Goal: Transaction & Acquisition: Purchase product/service

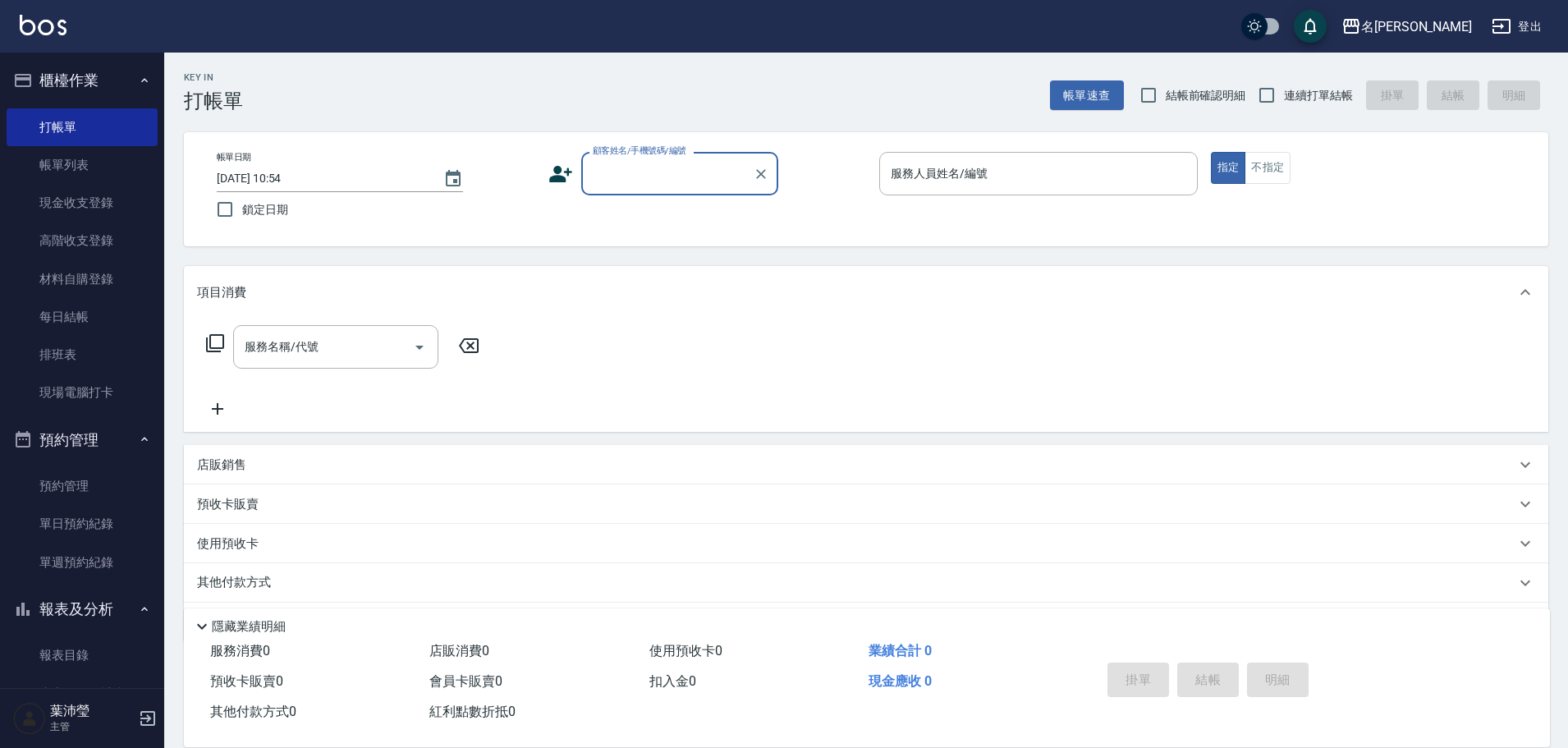
click at [660, 168] on input "顧客姓名/手機號碼/編號" at bounding box center [668, 174] width 158 height 29
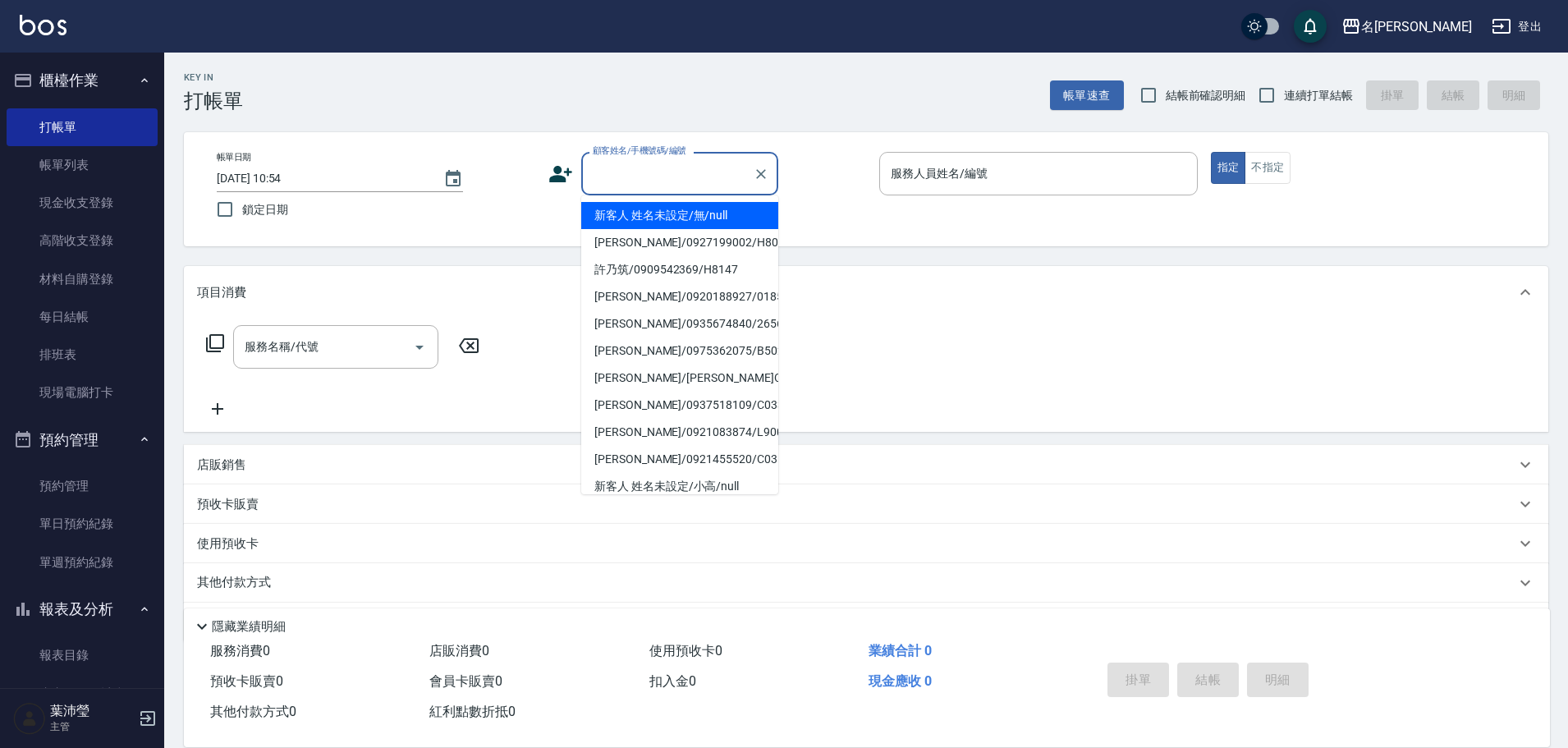
click at [680, 213] on li "新客人 姓名未設定/無/null" at bounding box center [679, 215] width 197 height 27
type input "新客人 姓名未設定/無/null"
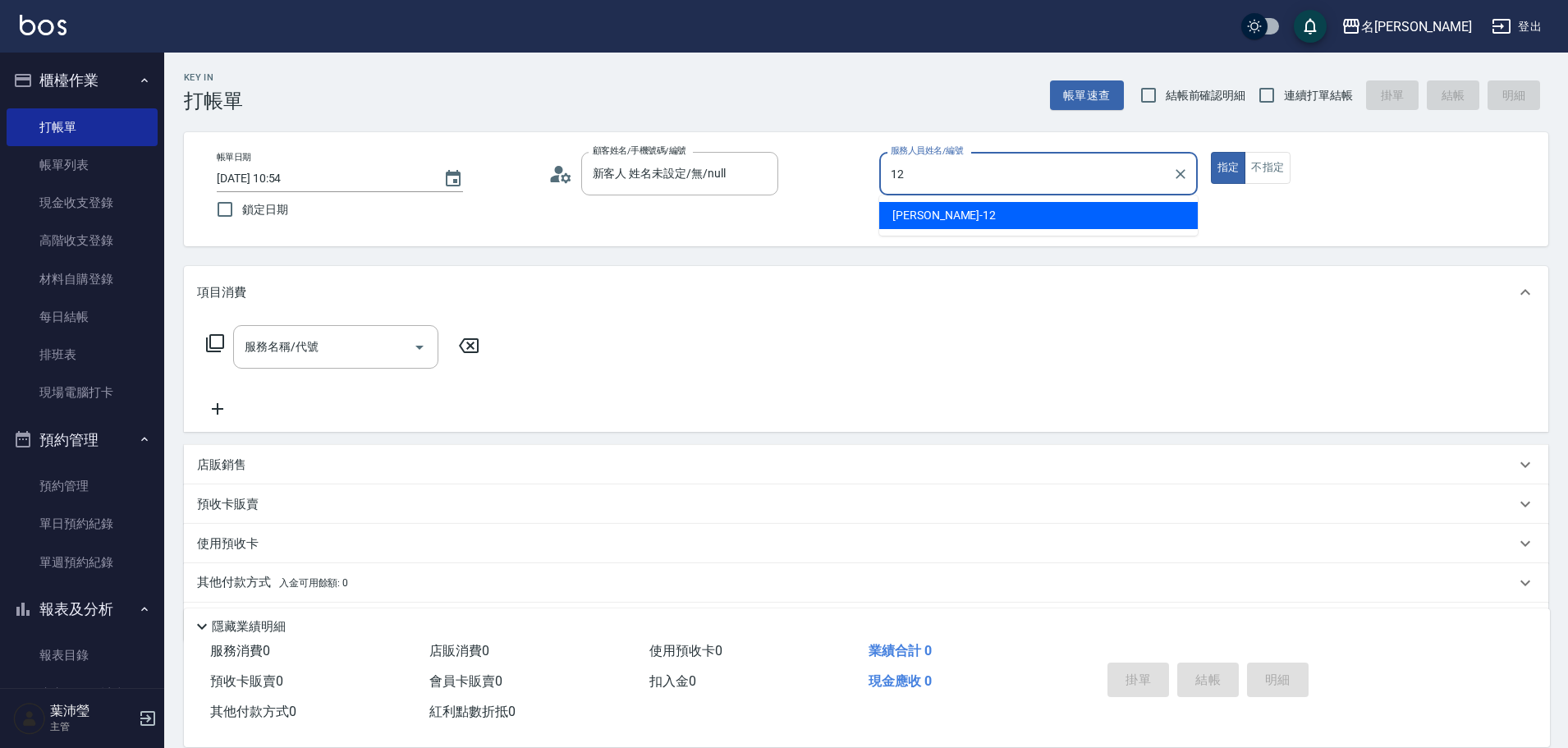
drag, startPoint x: 929, startPoint y: 209, endPoint x: 1004, endPoint y: 220, distance: 75.8
click at [944, 211] on div "[PERSON_NAME] -12" at bounding box center [1038, 215] width 319 height 27
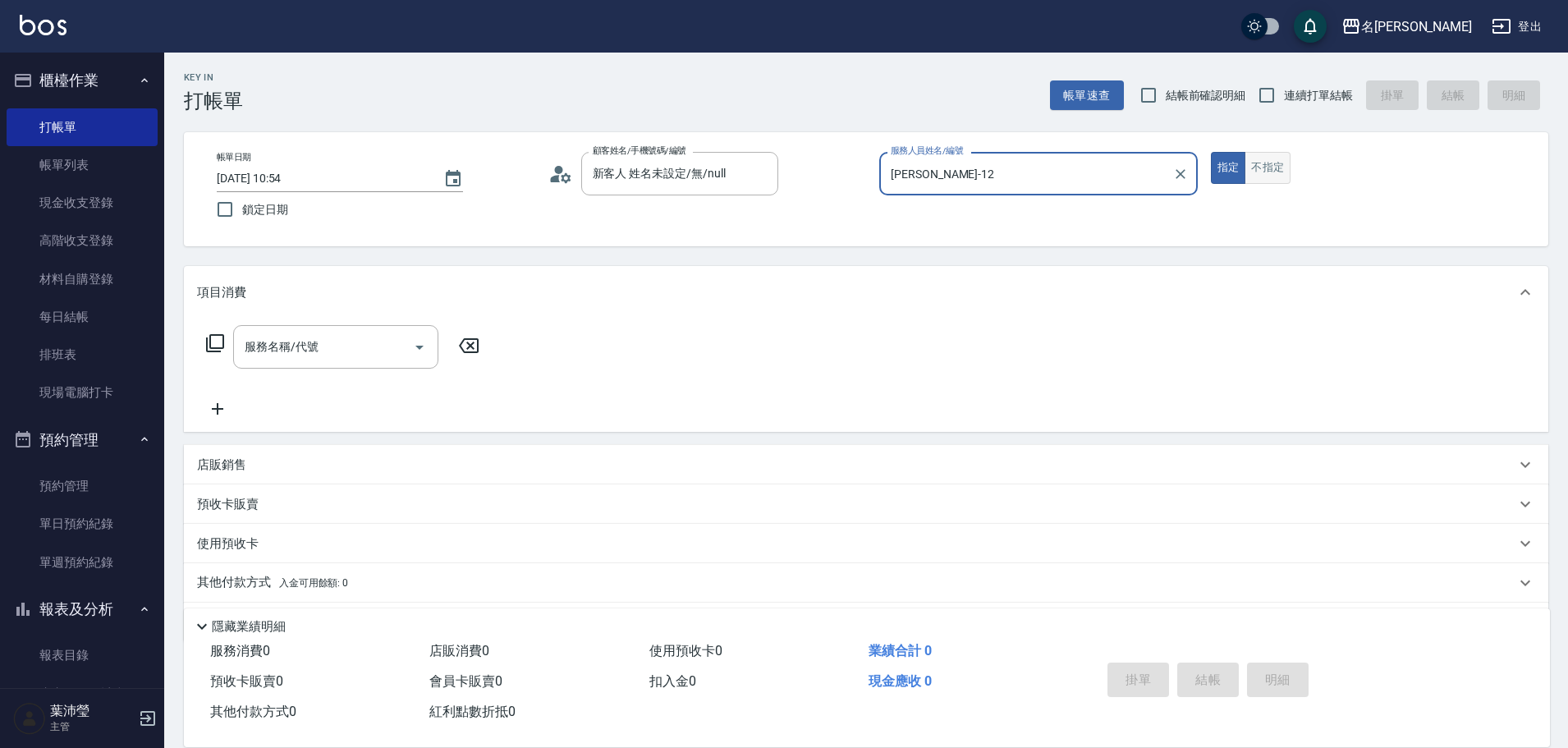
type input "[PERSON_NAME]-12"
click at [1281, 157] on button "不指定" at bounding box center [1268, 168] width 46 height 32
click at [214, 340] on icon at bounding box center [215, 343] width 20 height 20
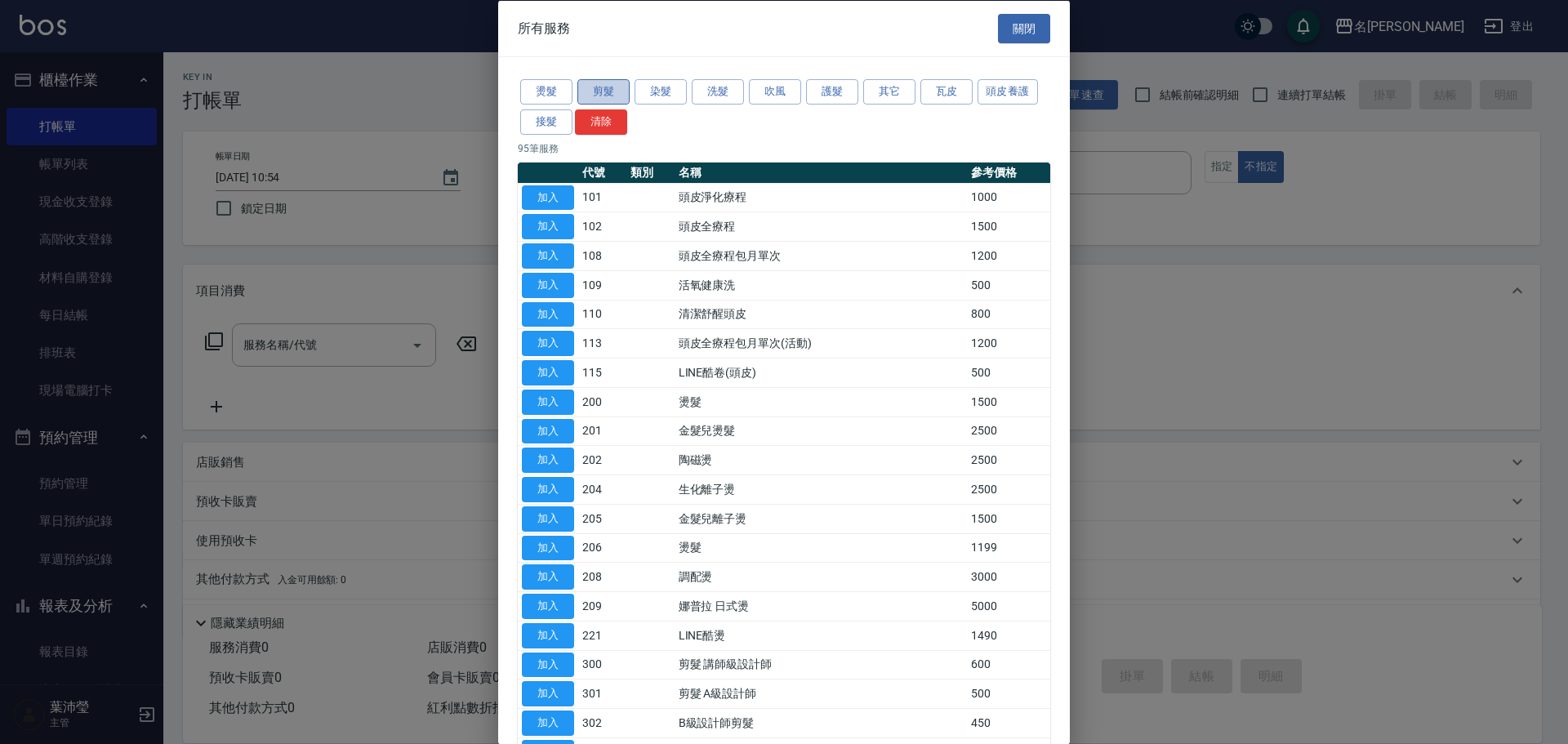
click at [601, 86] on button "剪髮" at bounding box center [602, 92] width 52 height 26
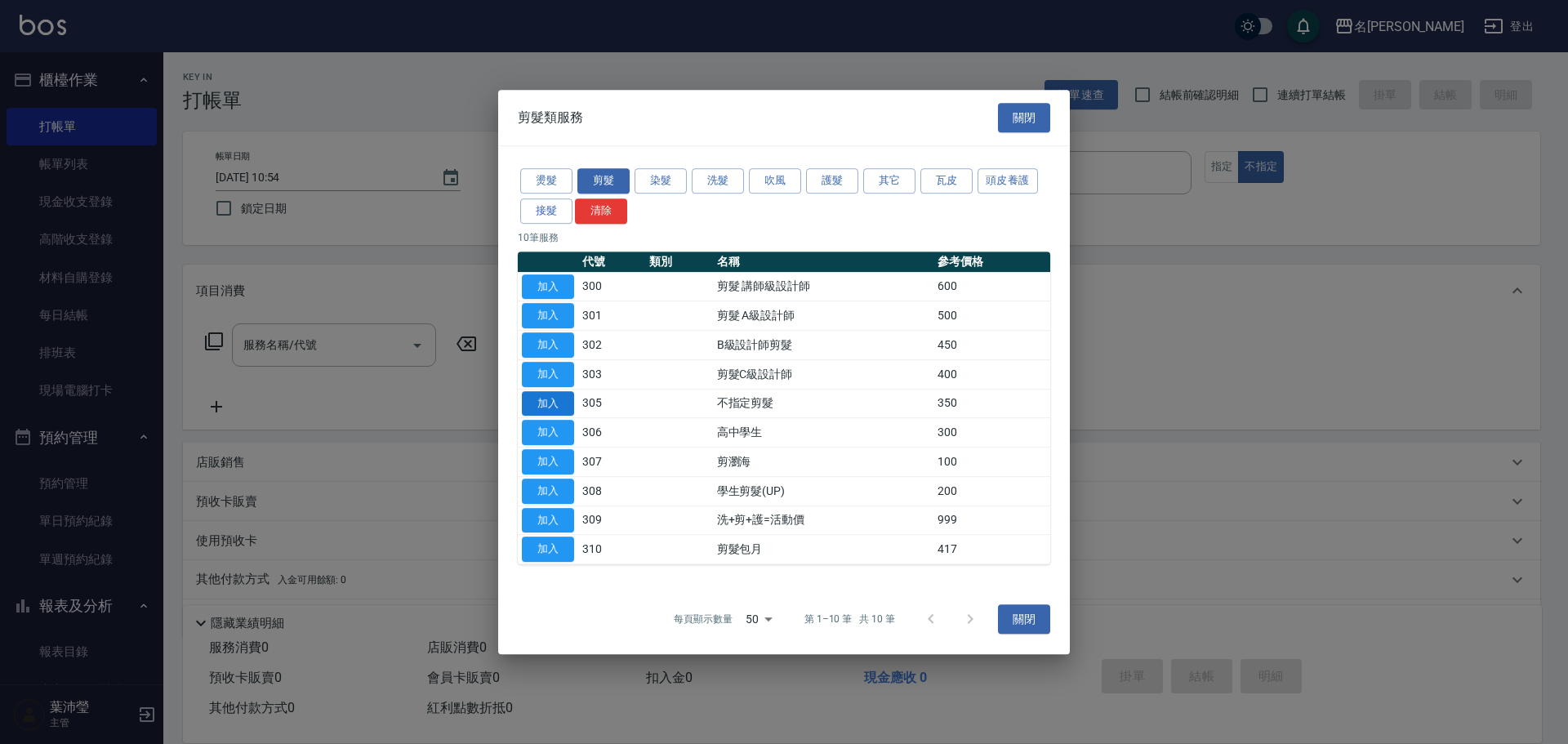
click at [553, 403] on button "加入" at bounding box center [548, 404] width 52 height 26
type input "不指定剪髮(305)"
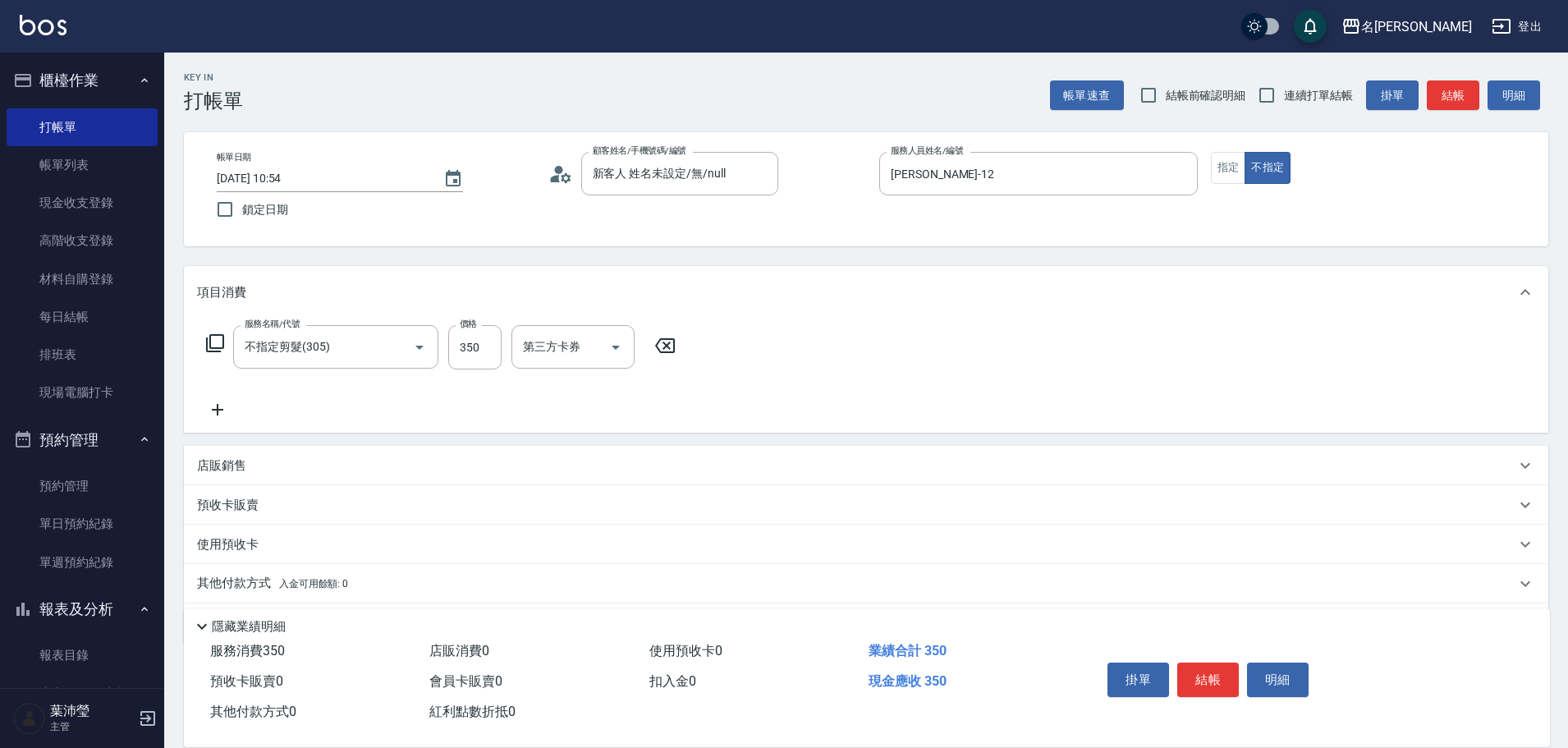
click at [1226, 681] on button "結帳" at bounding box center [1208, 680] width 62 height 34
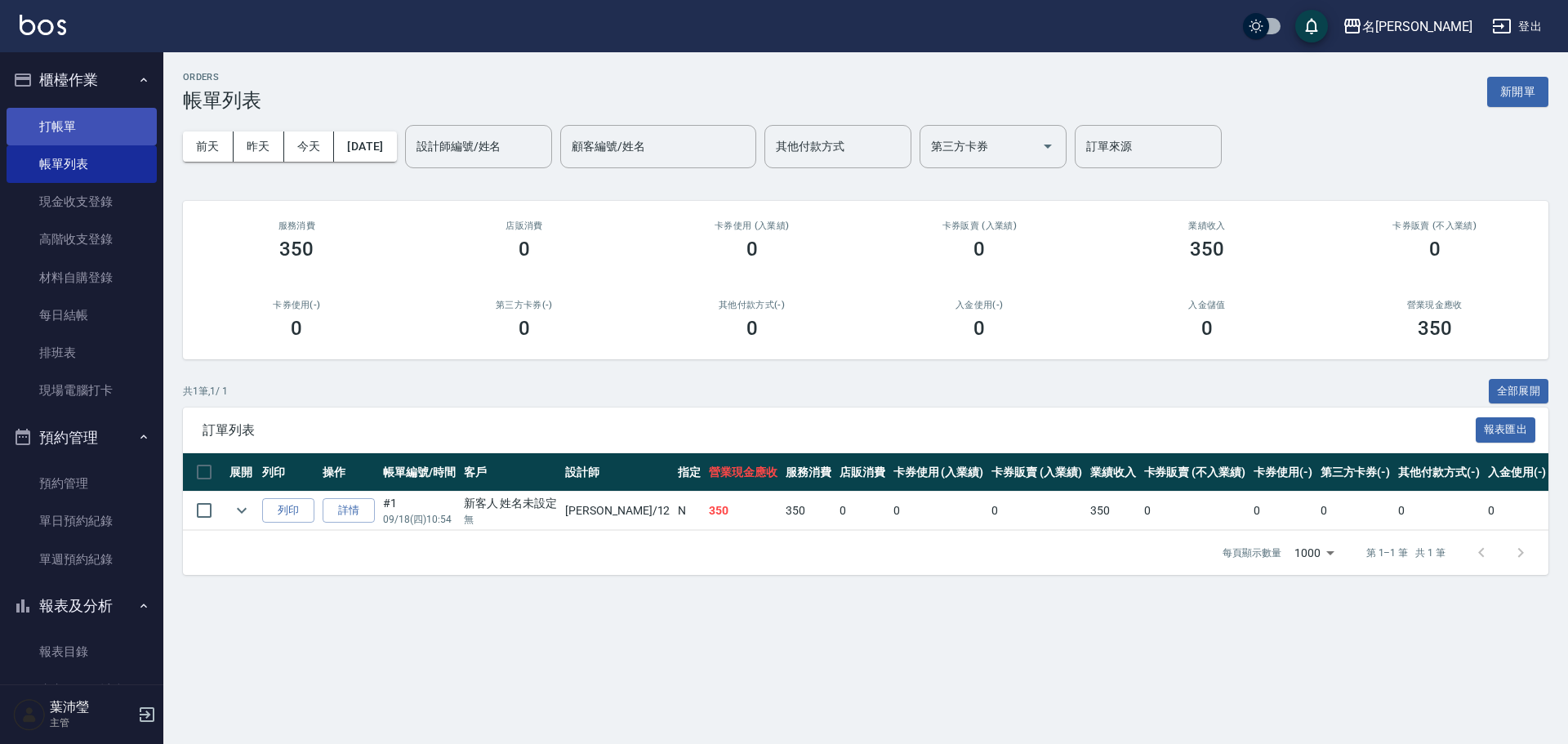
click at [61, 126] on link "打帳單" at bounding box center [81, 127] width 150 height 38
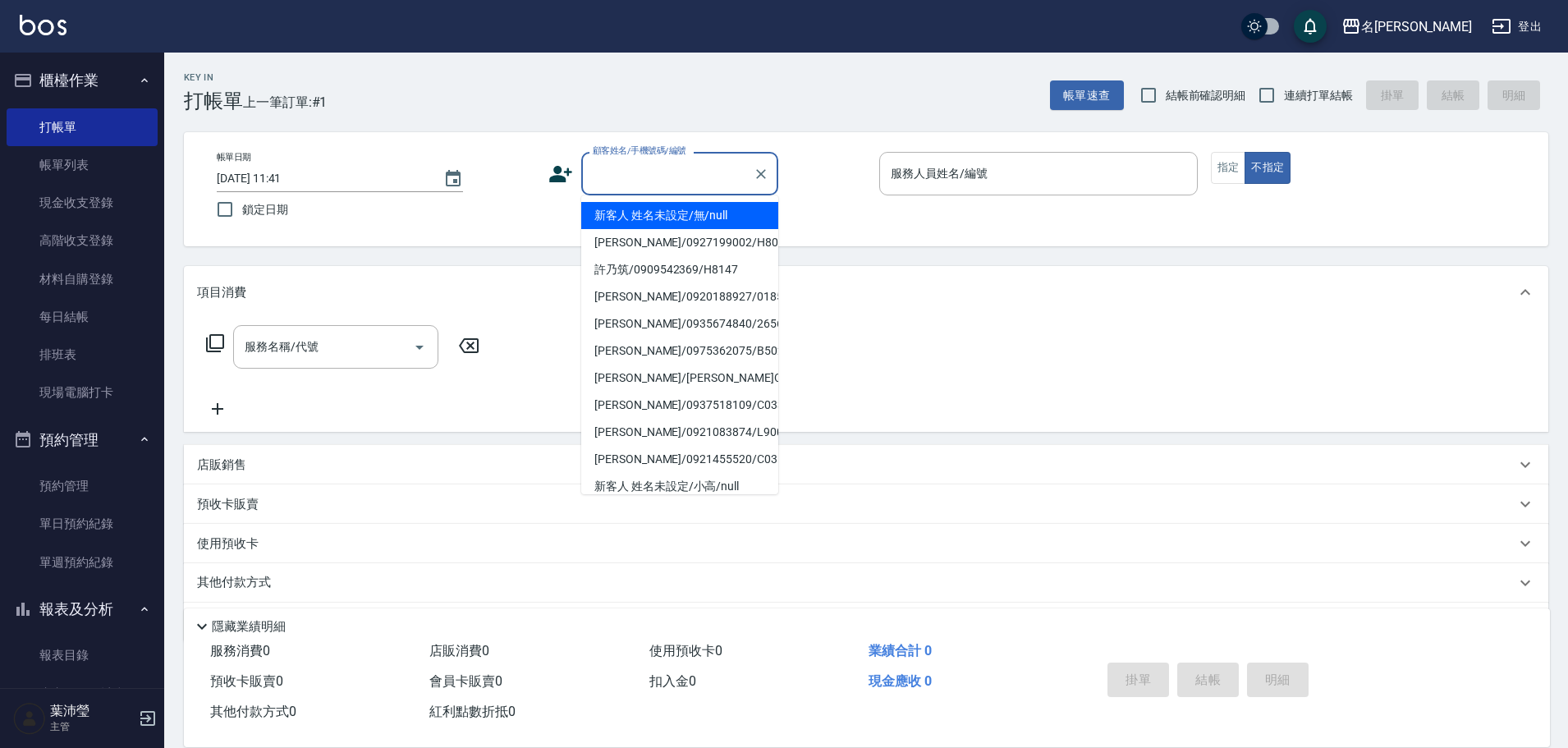
click at [617, 166] on input "顧客姓名/手機號碼/編號" at bounding box center [668, 174] width 158 height 29
click at [627, 213] on li "新客人 姓名未設定/無/null" at bounding box center [679, 215] width 197 height 27
type input "新客人 姓名未設定/無/null"
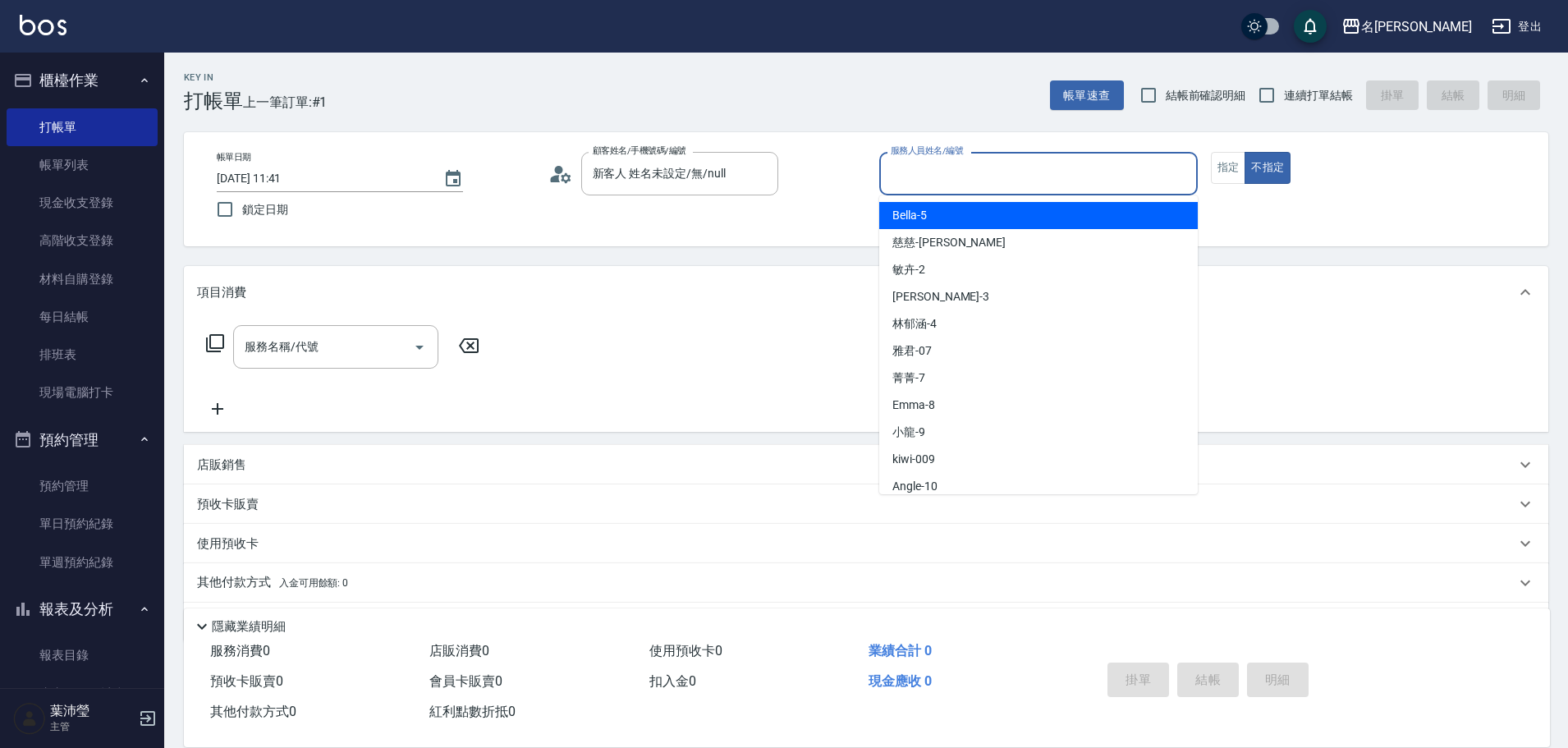
click at [1064, 186] on input "服務人員姓名/編號" at bounding box center [1038, 174] width 303 height 29
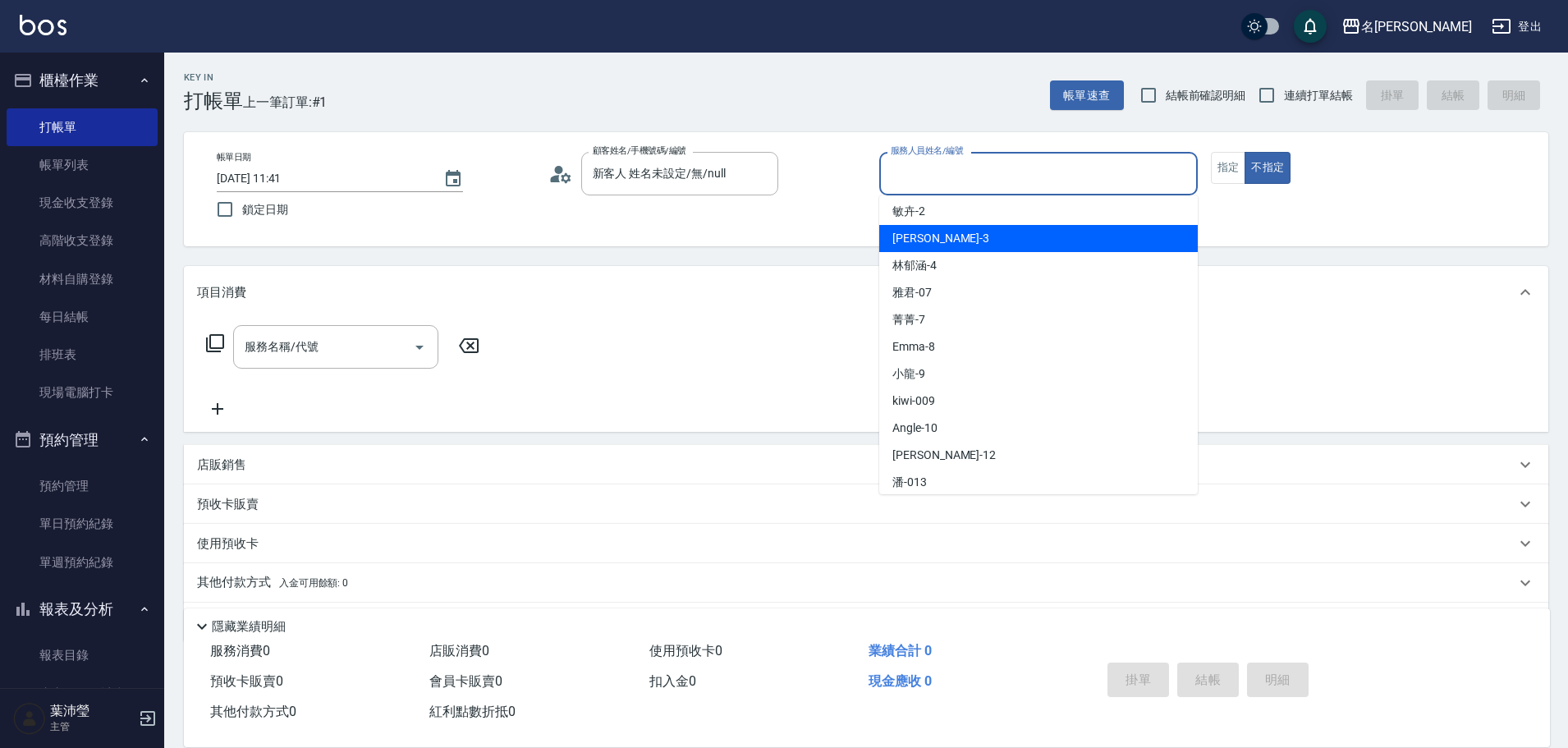
scroll to position [82, 0]
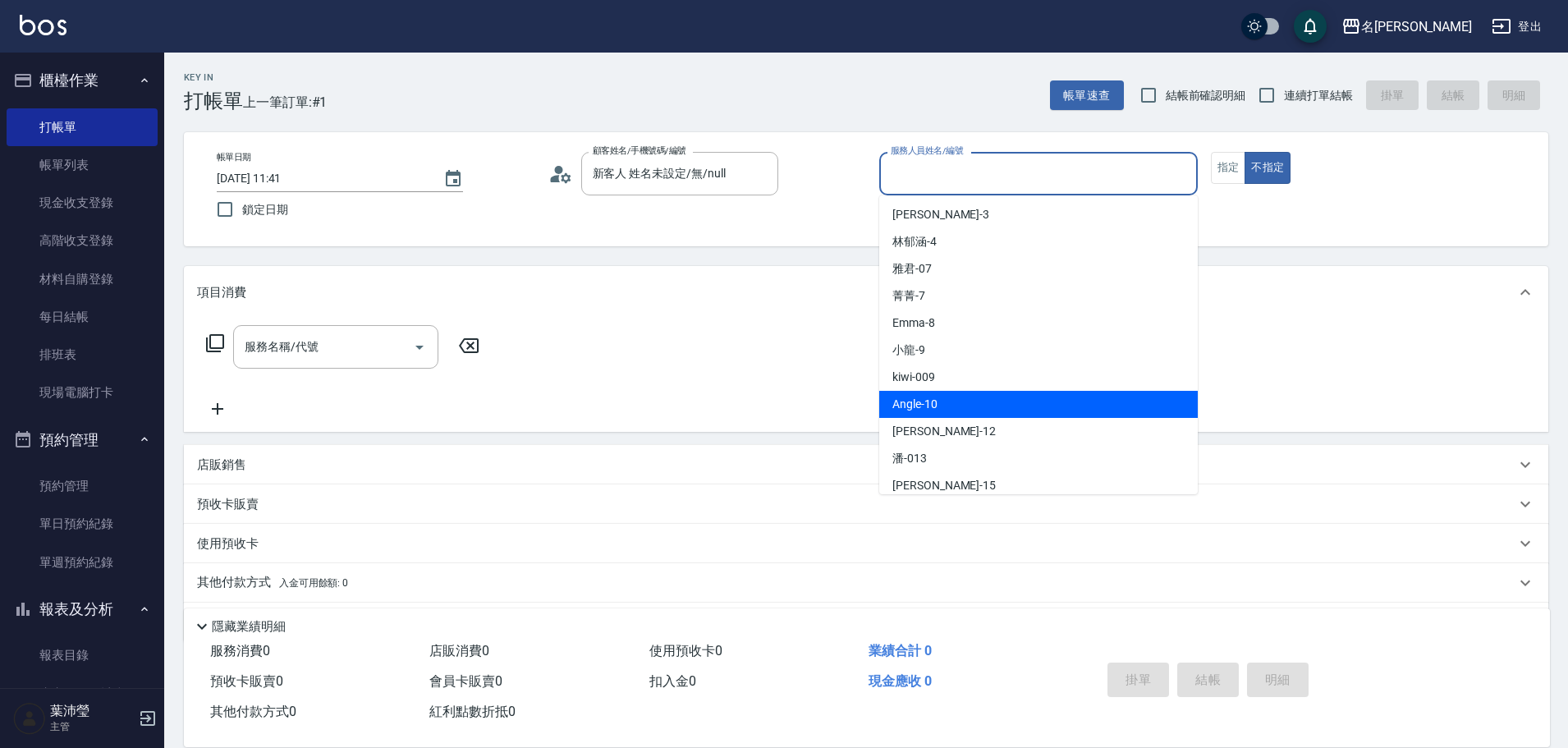
click at [959, 412] on div "Angle -10" at bounding box center [1038, 404] width 319 height 27
type input "Angle-10"
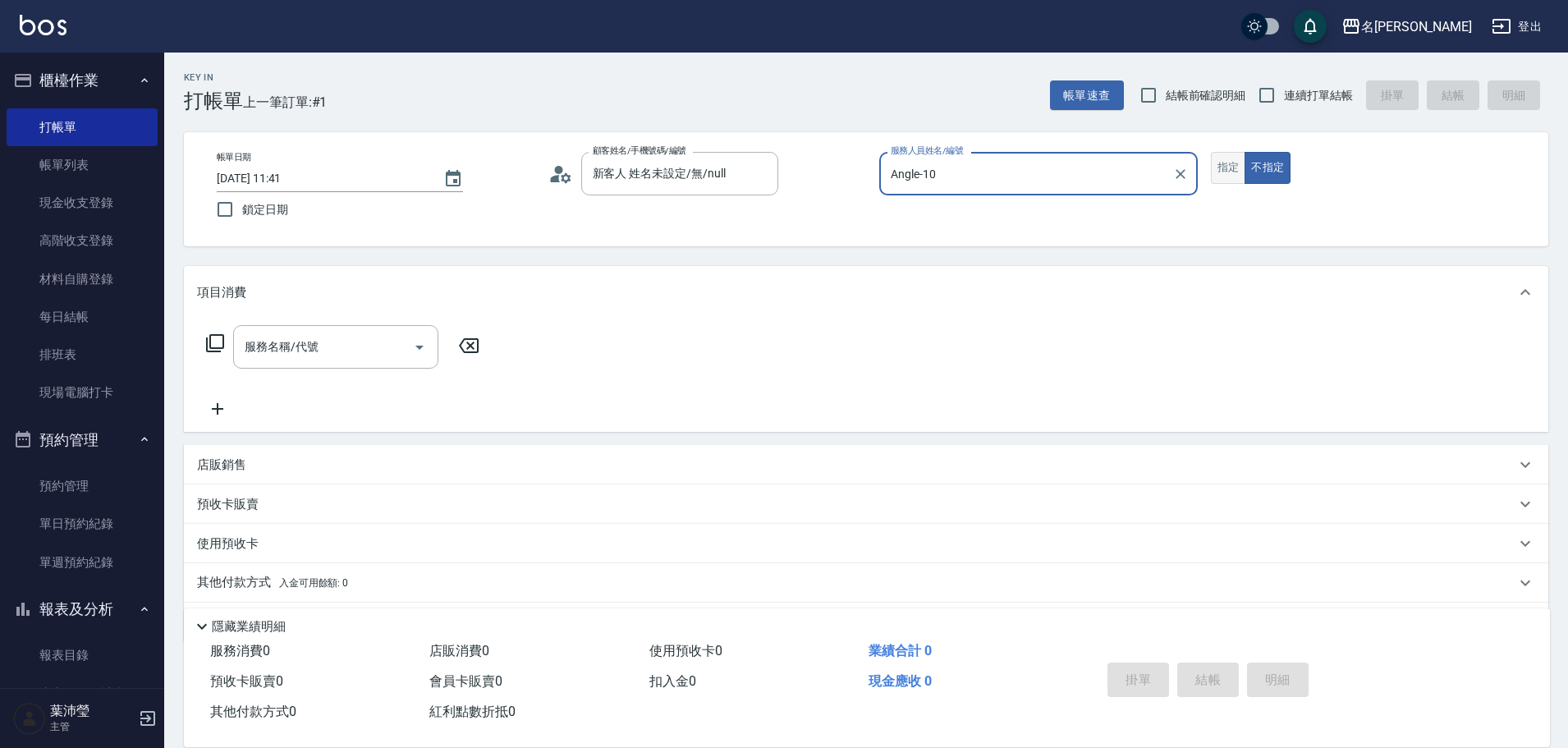
click at [1236, 166] on button "指定" at bounding box center [1229, 168] width 35 height 32
click at [220, 336] on icon at bounding box center [215, 342] width 18 height 18
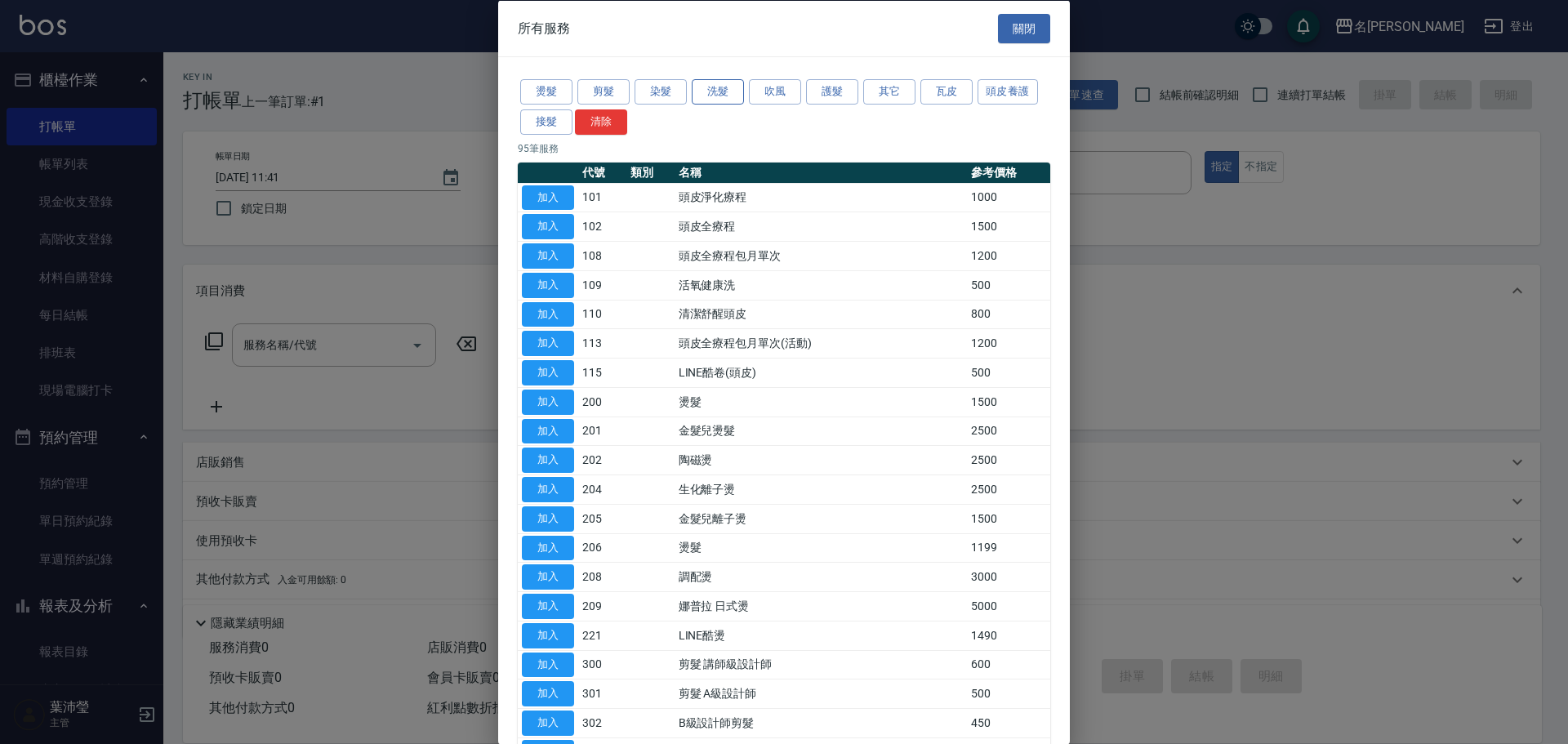
click at [710, 86] on button "洗髮" at bounding box center [717, 92] width 52 height 26
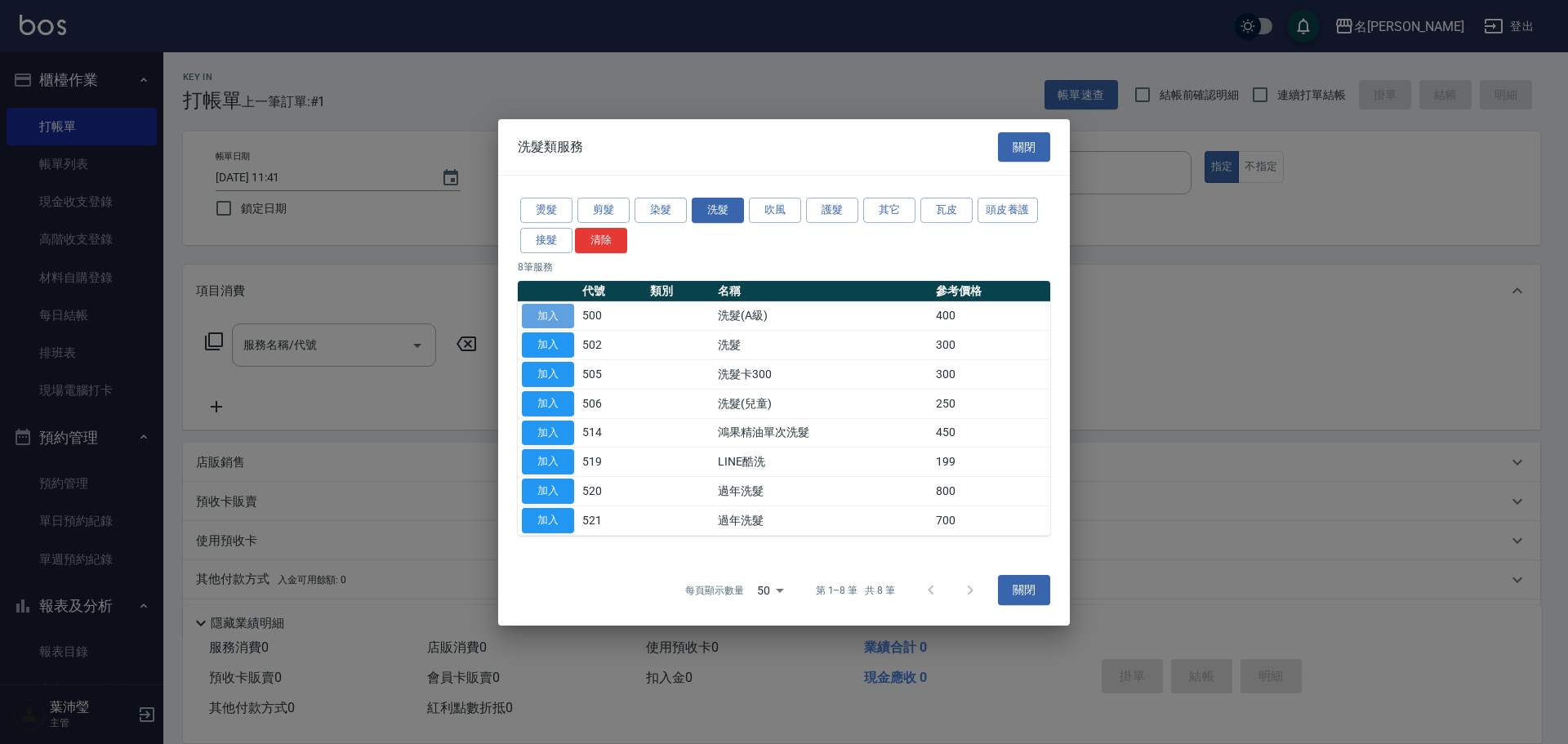
click at [571, 310] on button "加入" at bounding box center [548, 315] width 52 height 26
type input "洗髮(A級)(500)"
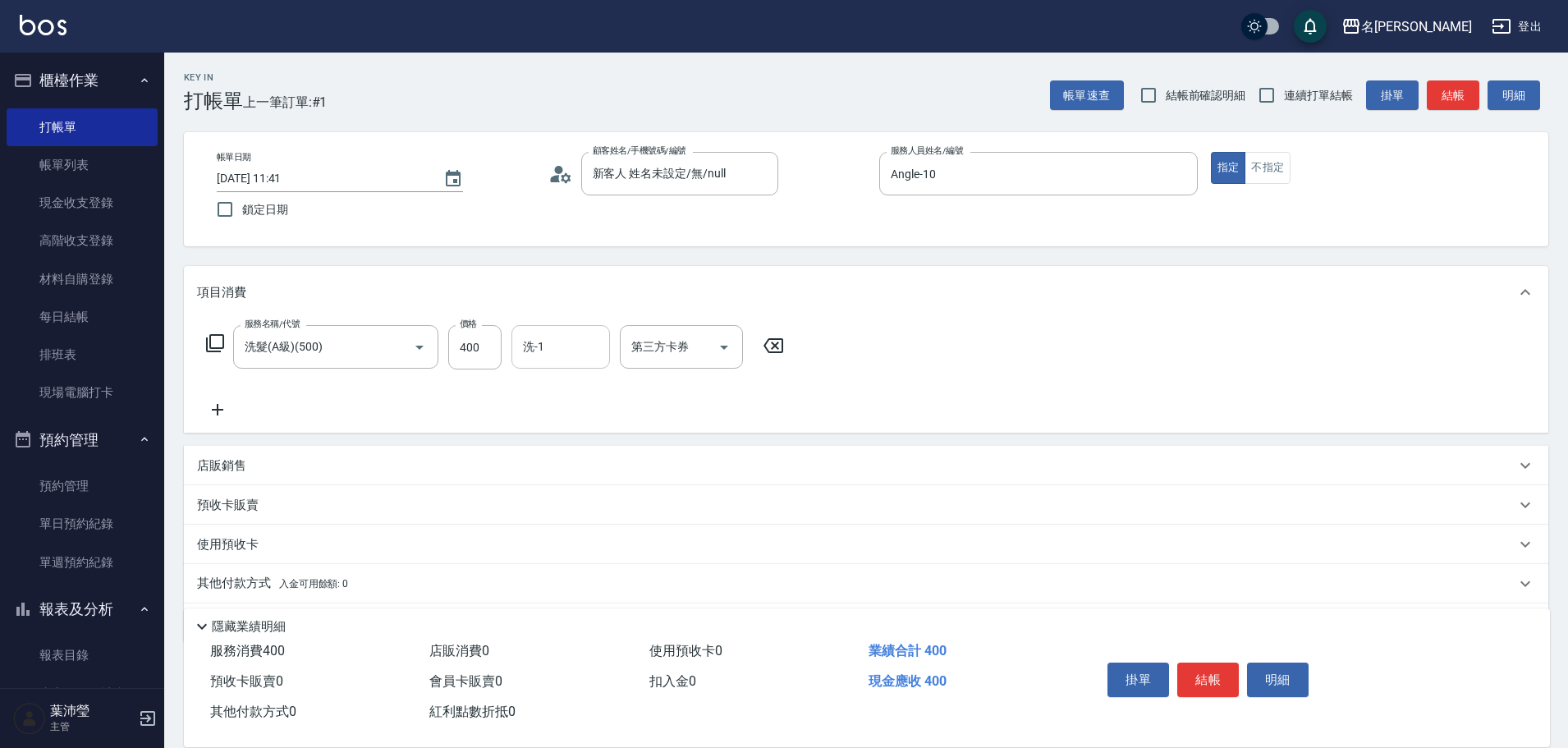
click at [534, 362] on div "洗-1" at bounding box center [561, 347] width 99 height 44
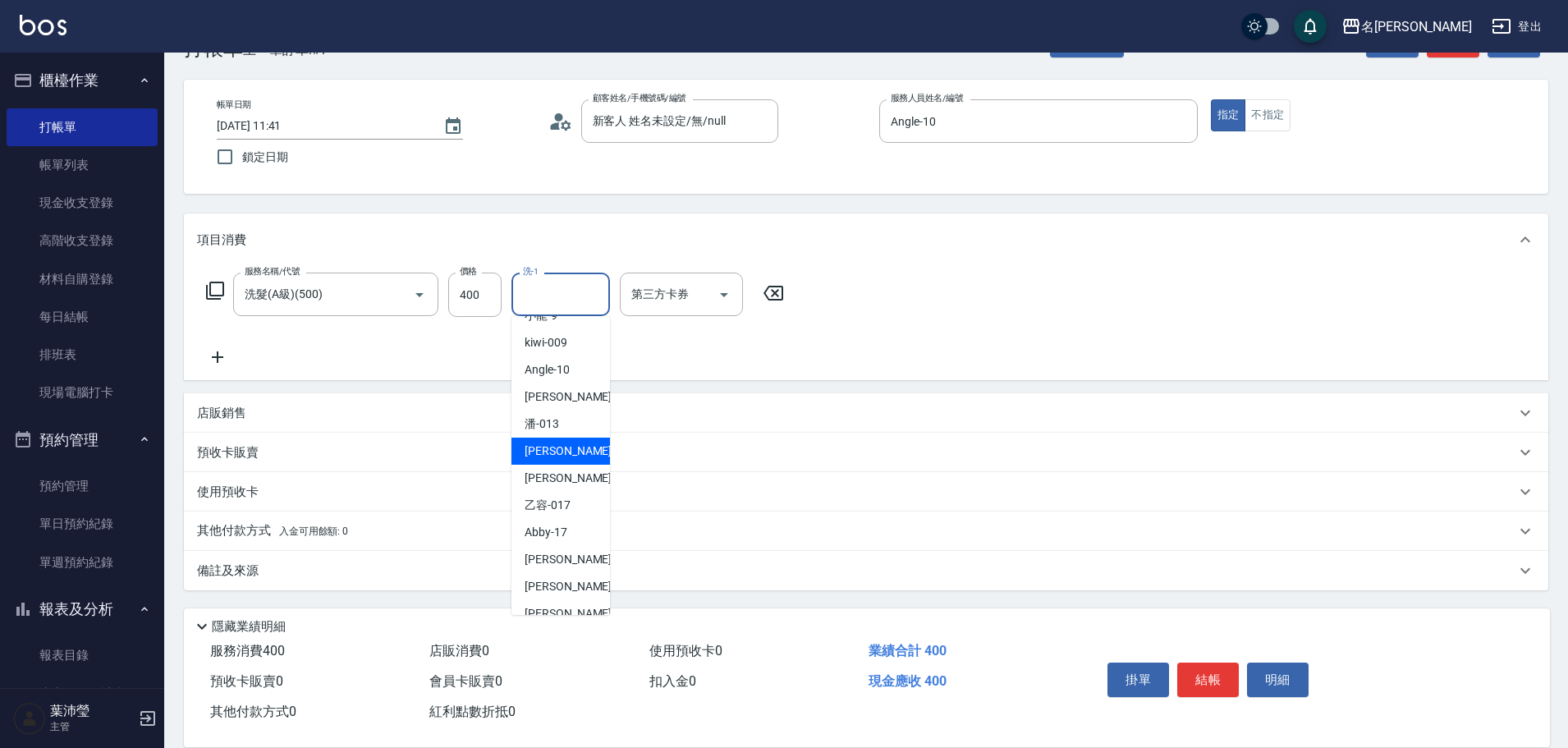
scroll to position [392, 0]
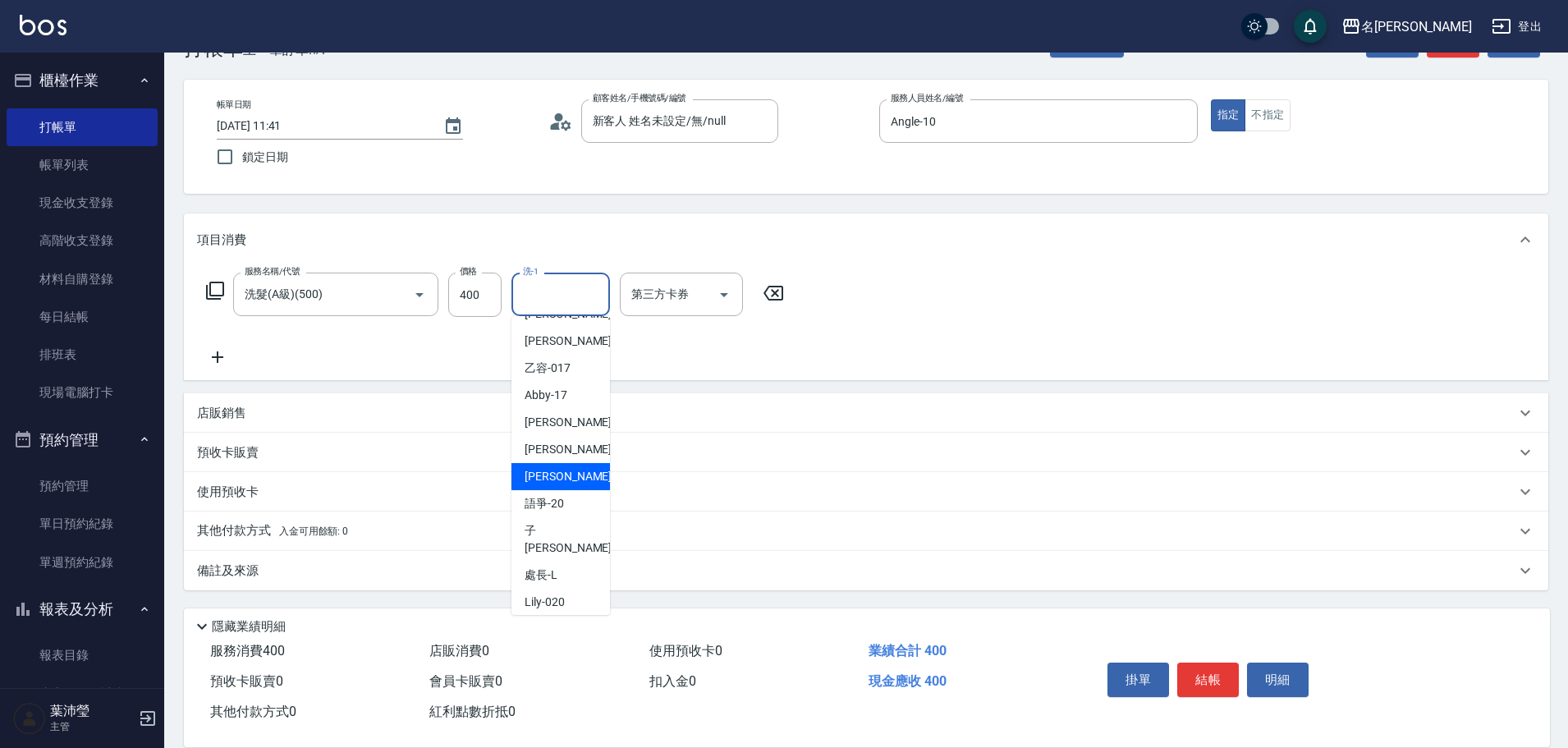
click at [569, 463] on div "[PERSON_NAME] -19" at bounding box center [561, 476] width 99 height 27
type input "[PERSON_NAME]-19"
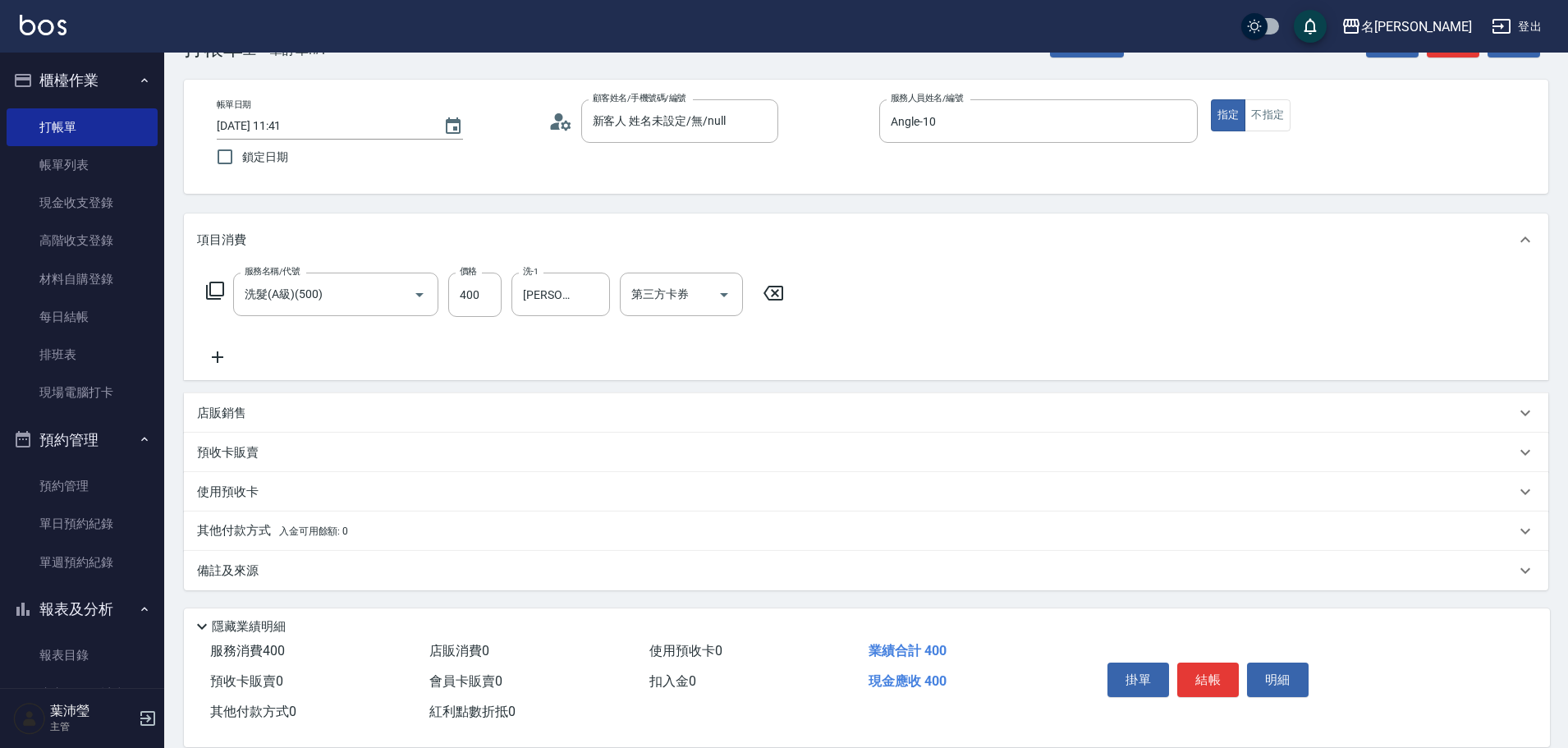
click at [208, 292] on icon at bounding box center [215, 290] width 20 height 20
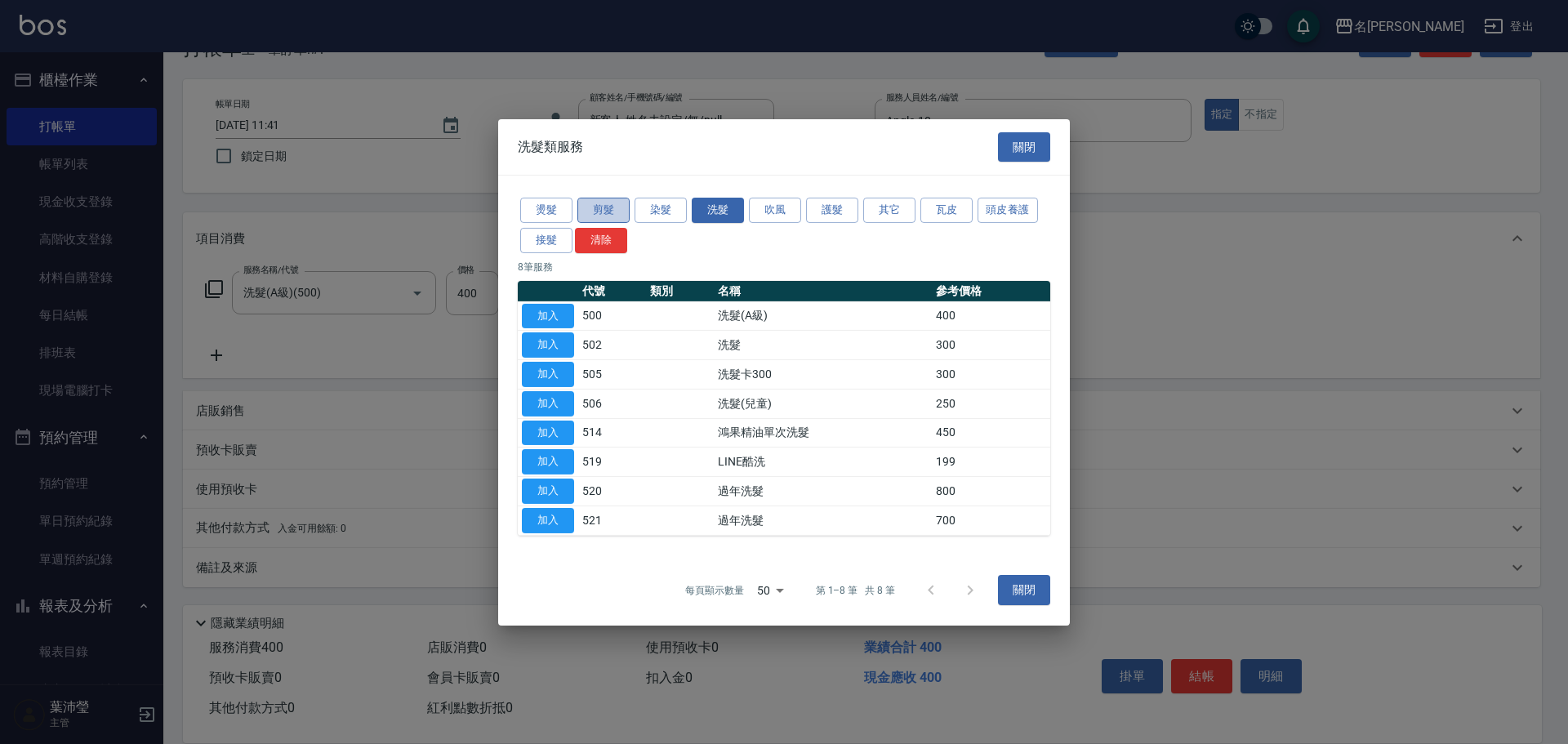
click at [596, 206] on button "剪髮" at bounding box center [602, 210] width 52 height 26
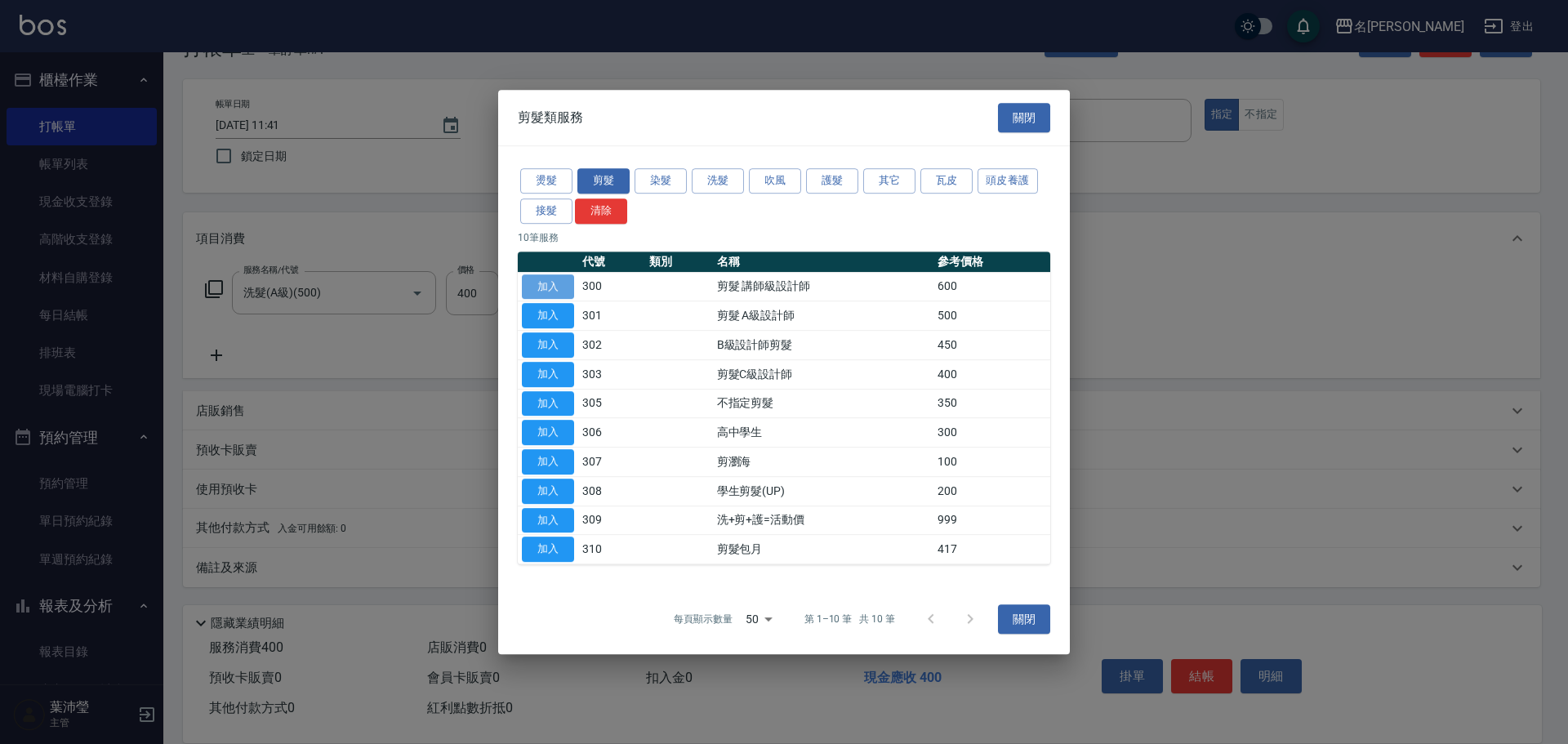
click at [563, 284] on button "加入" at bounding box center [548, 286] width 52 height 26
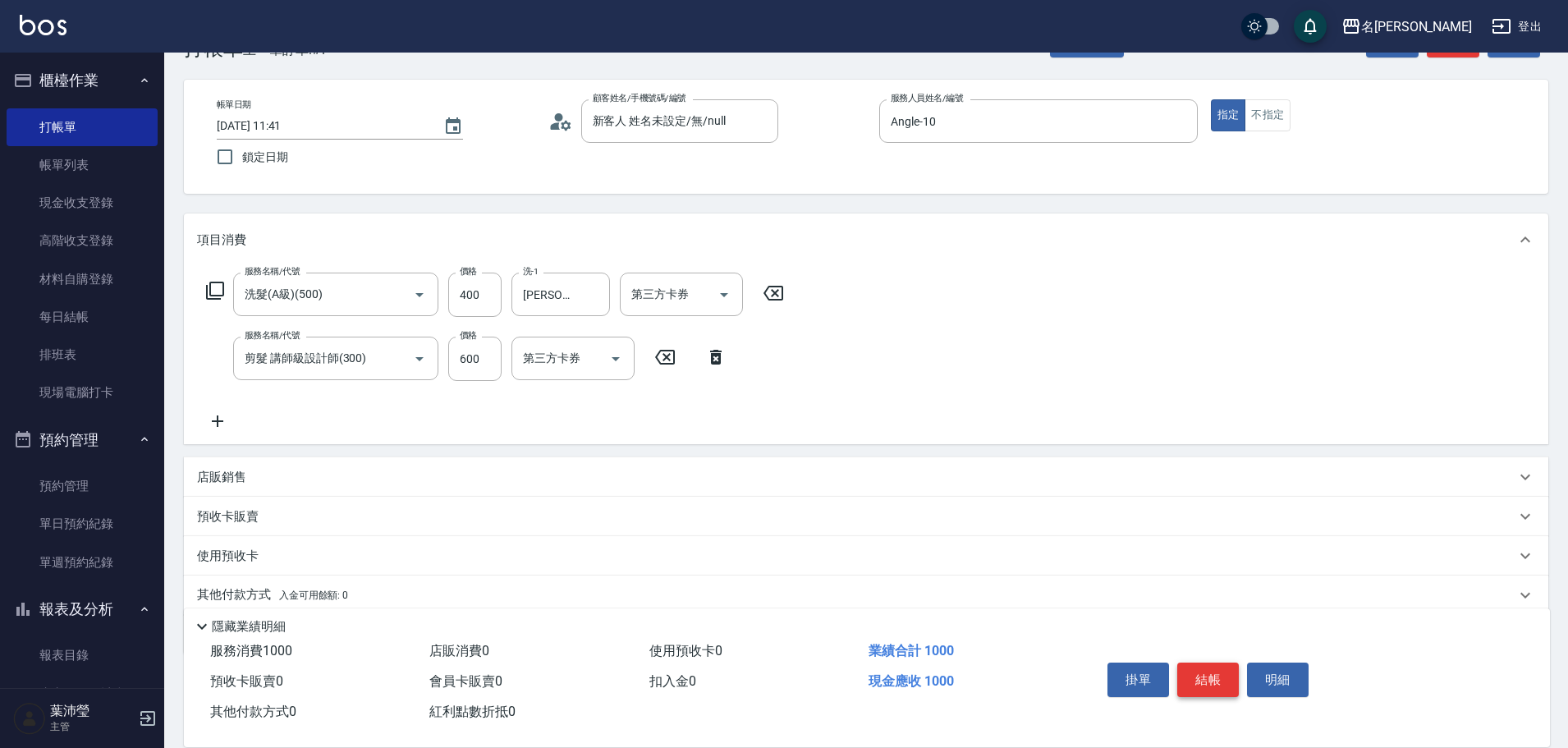
click at [1190, 676] on button "結帳" at bounding box center [1208, 680] width 62 height 34
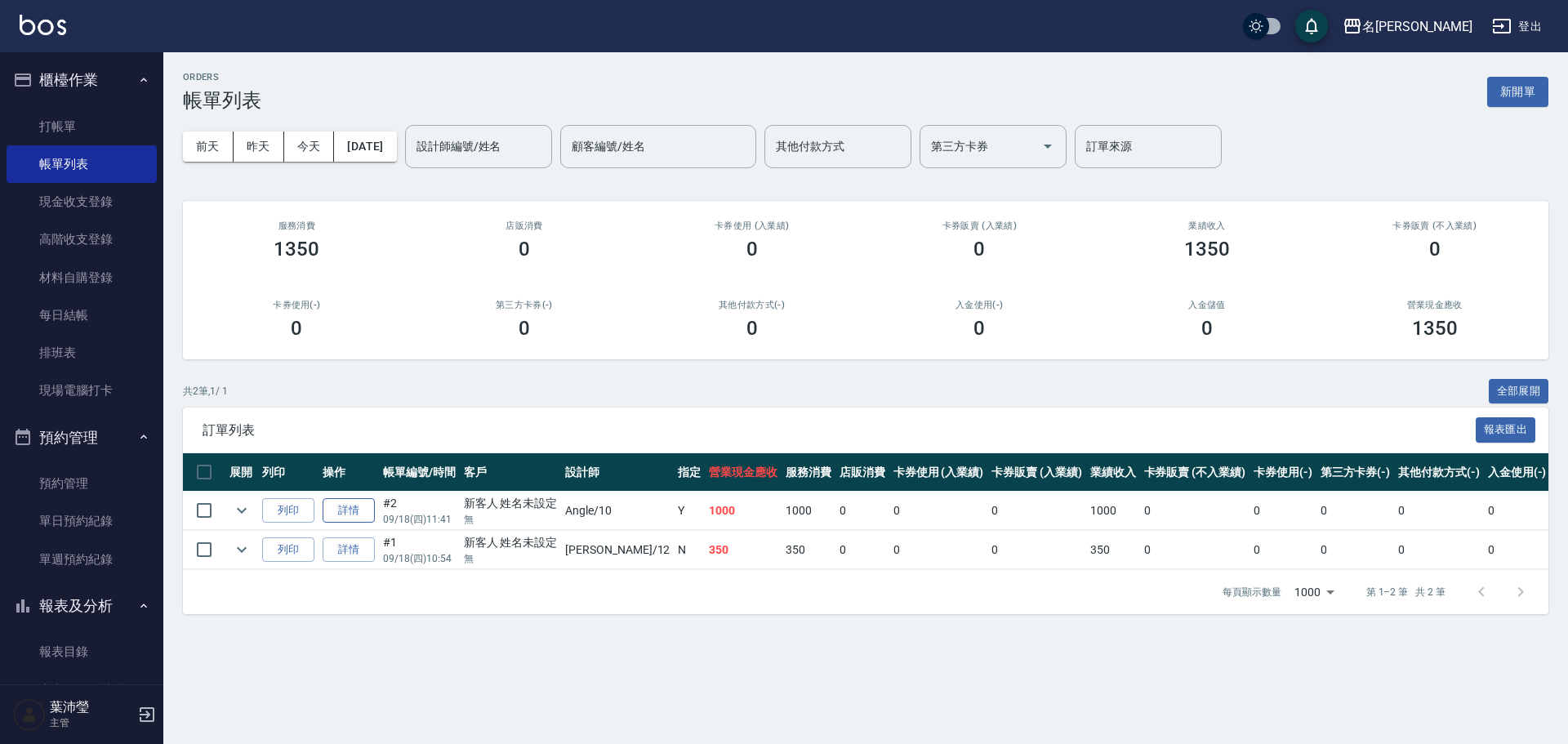
click at [348, 511] on link "詳情" at bounding box center [348, 510] width 52 height 26
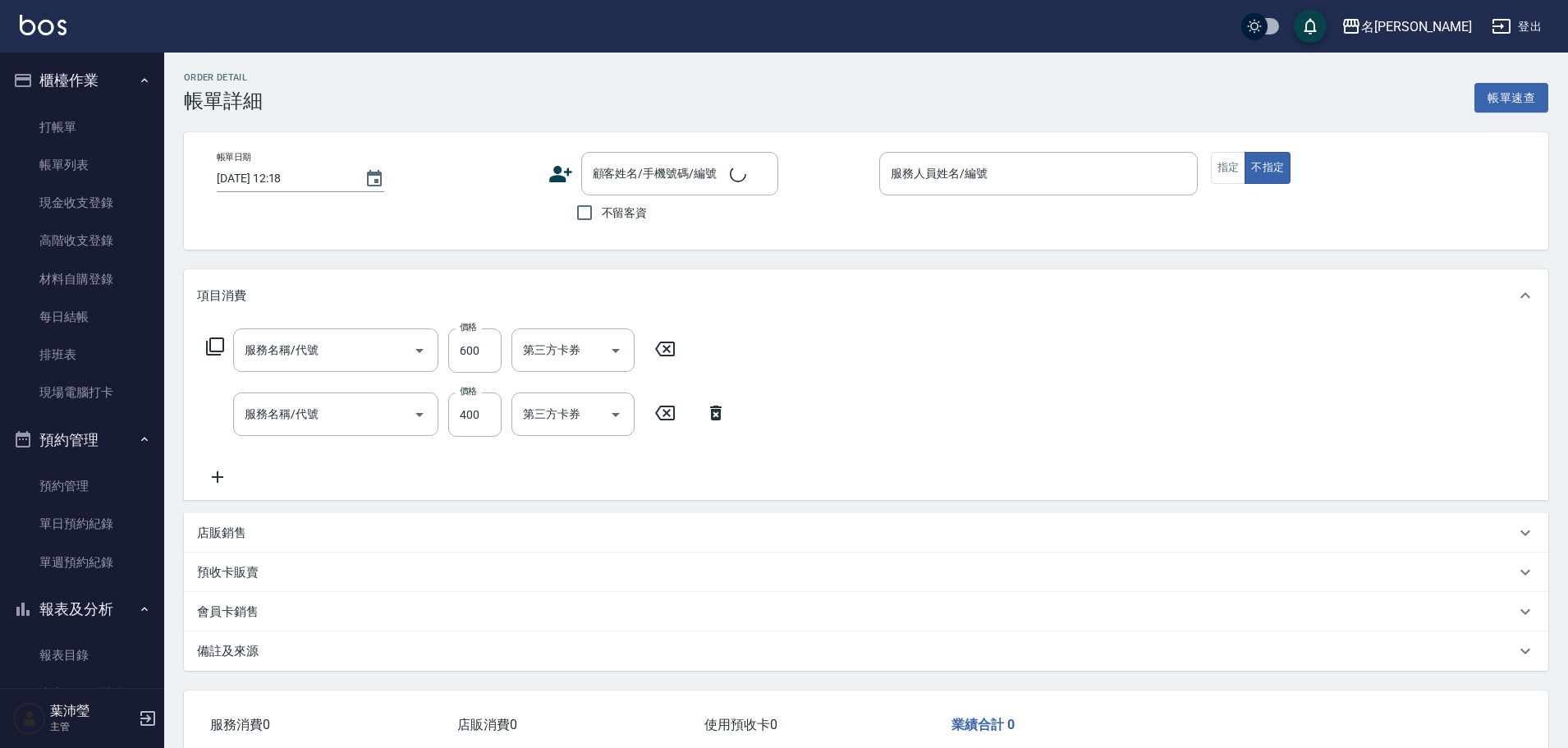
type input "[DATE] 11:41"
type input "Angle-10"
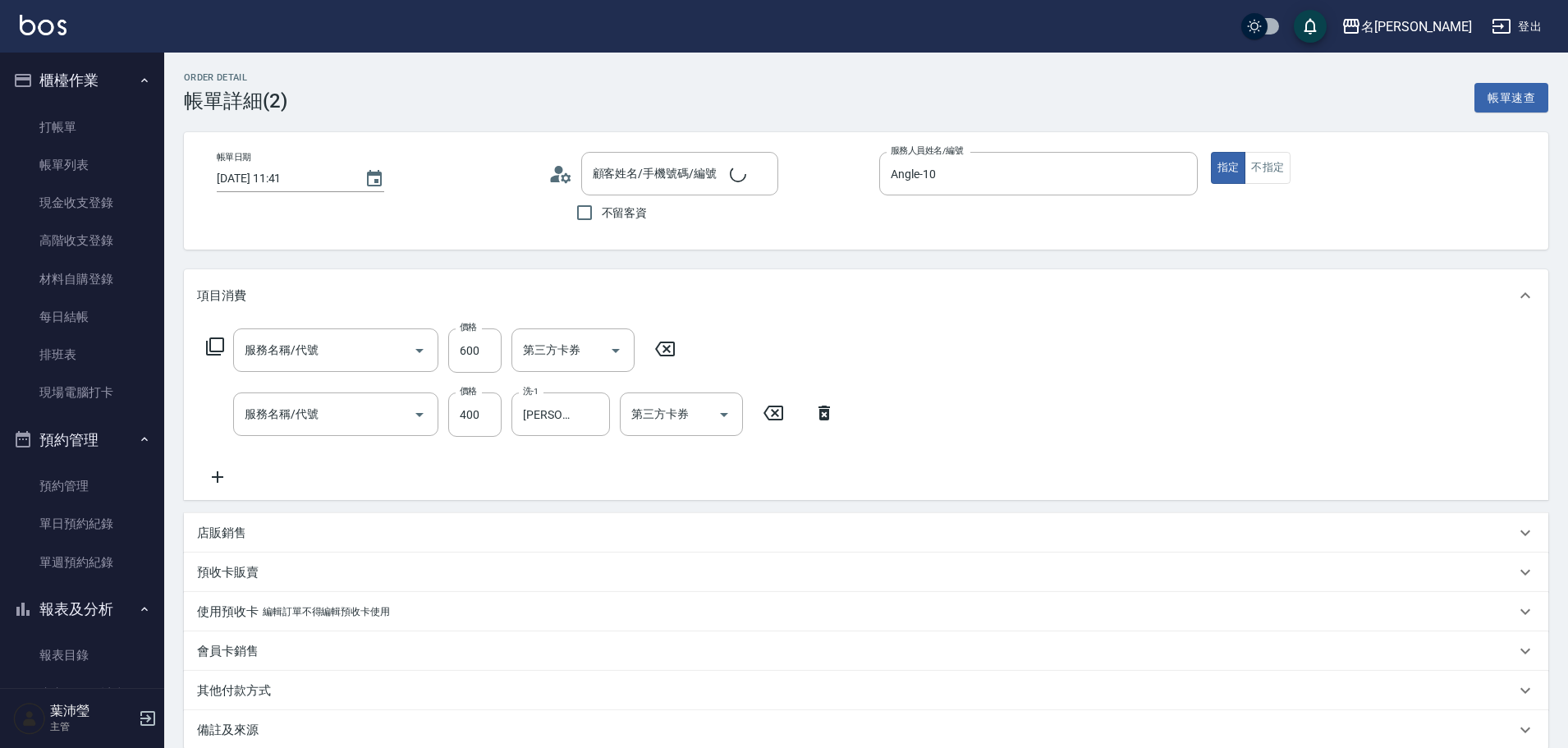
type input "剪髮 講師級設計師(300)"
type input "洗髮(A級)(500)"
type input "新客人 姓名未設定/無/null"
click at [494, 359] on input "600" at bounding box center [474, 350] width 53 height 45
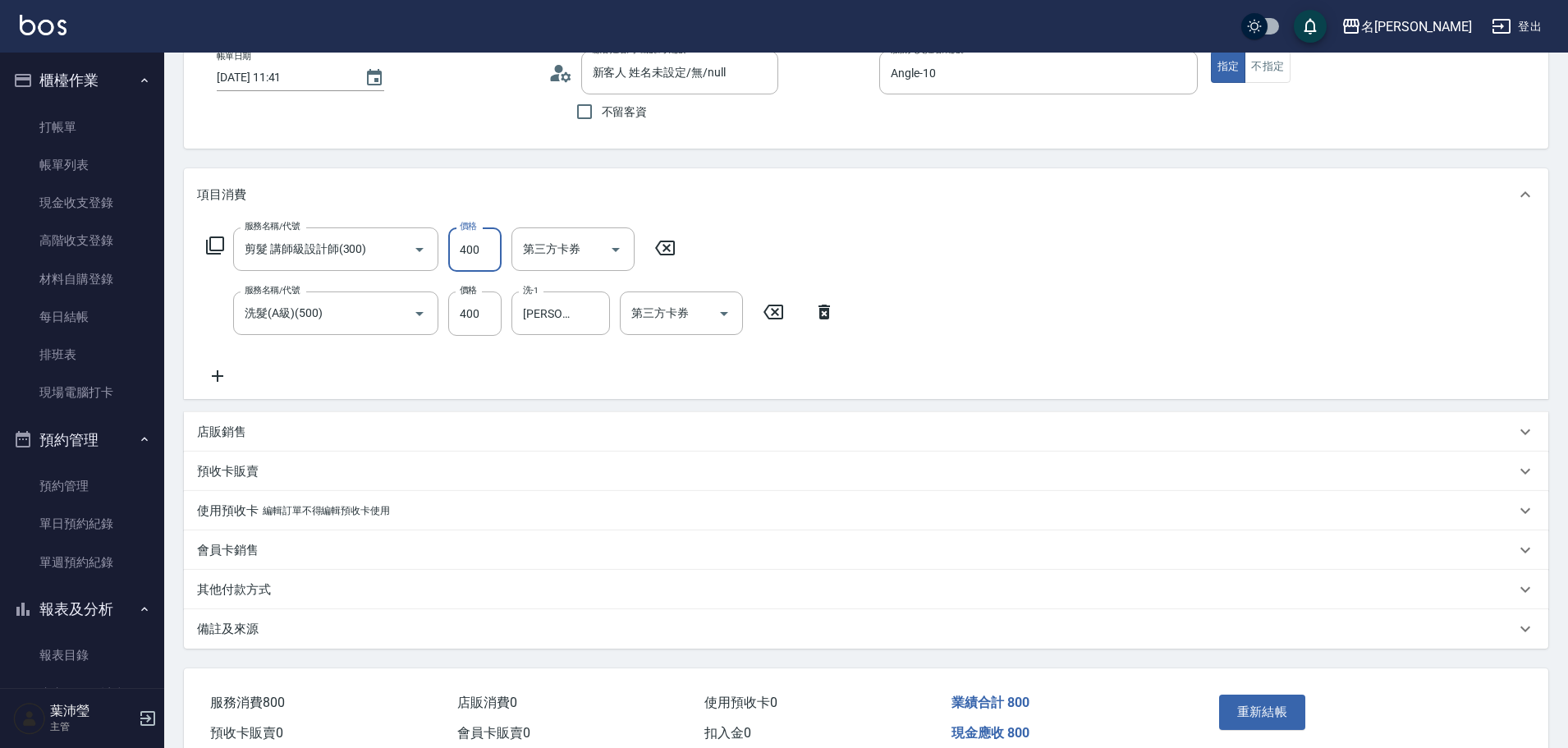
scroll to position [179, 0]
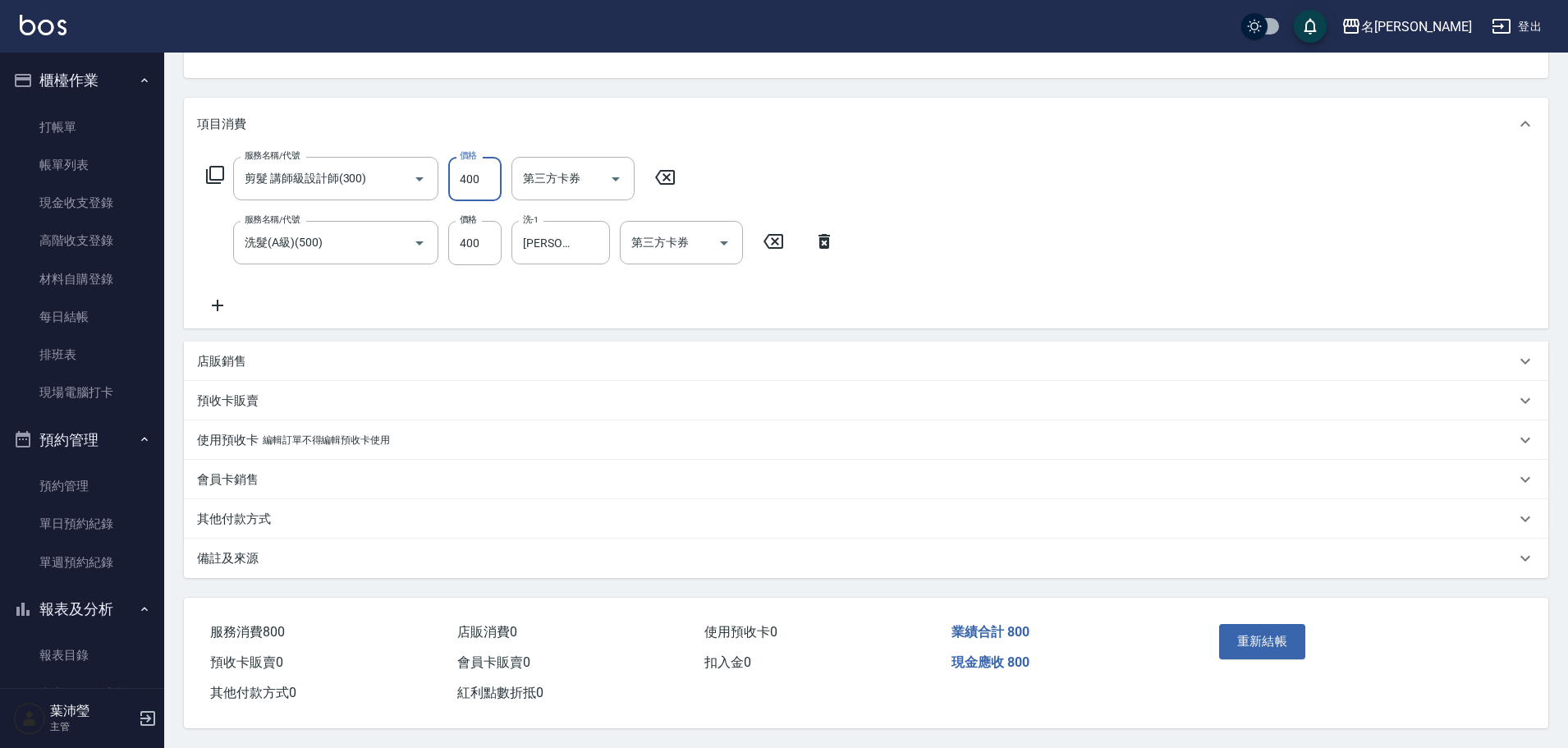
type input "400"
click at [1252, 609] on div "重新結帳" at bounding box center [1362, 653] width 337 height 111
click at [1264, 617] on div "重新結帳" at bounding box center [1287, 652] width 148 height 71
click at [1251, 637] on button "重新結帳" at bounding box center [1263, 641] width 87 height 34
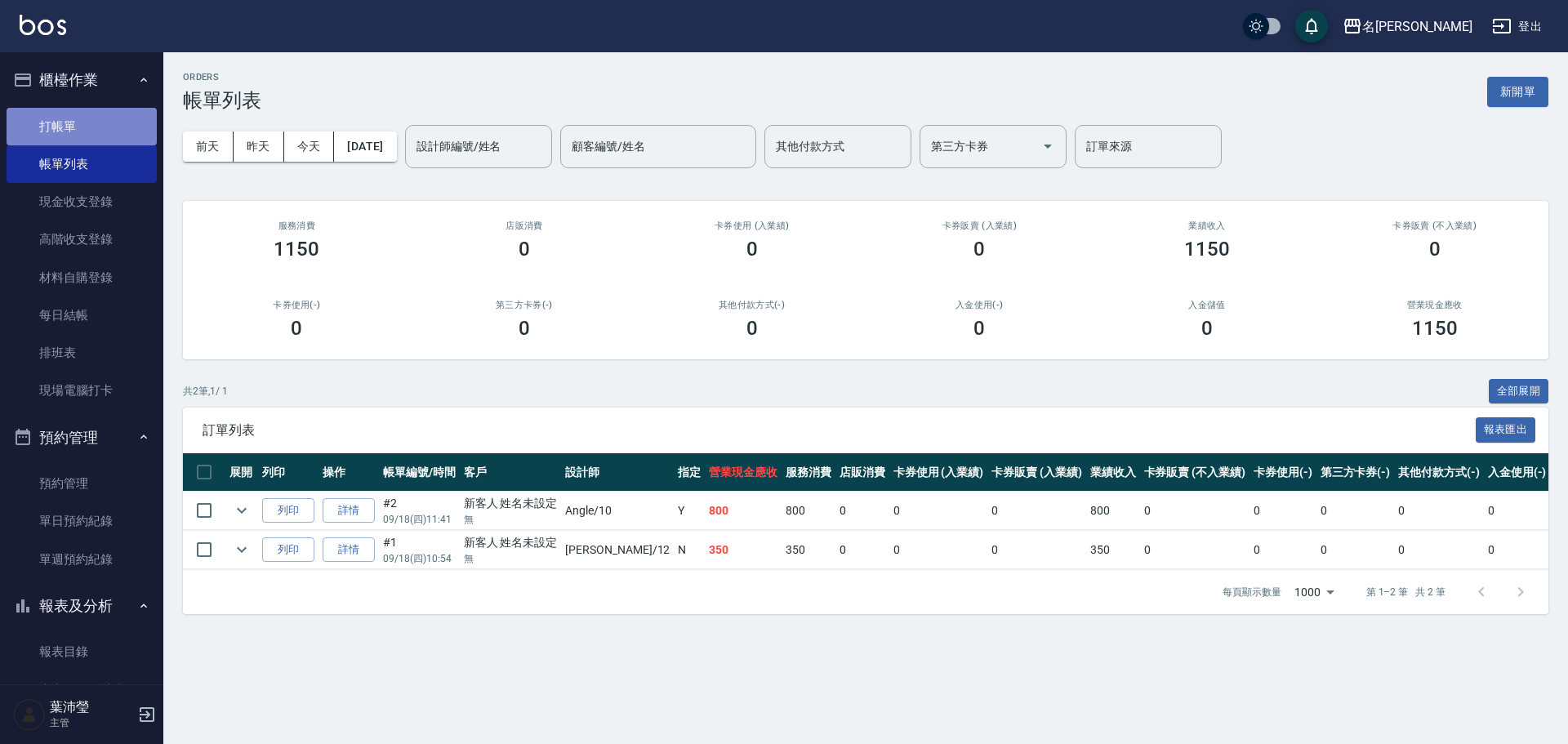
click at [88, 130] on link "打帳單" at bounding box center [81, 127] width 150 height 38
